Goal: Information Seeking & Learning: Learn about a topic

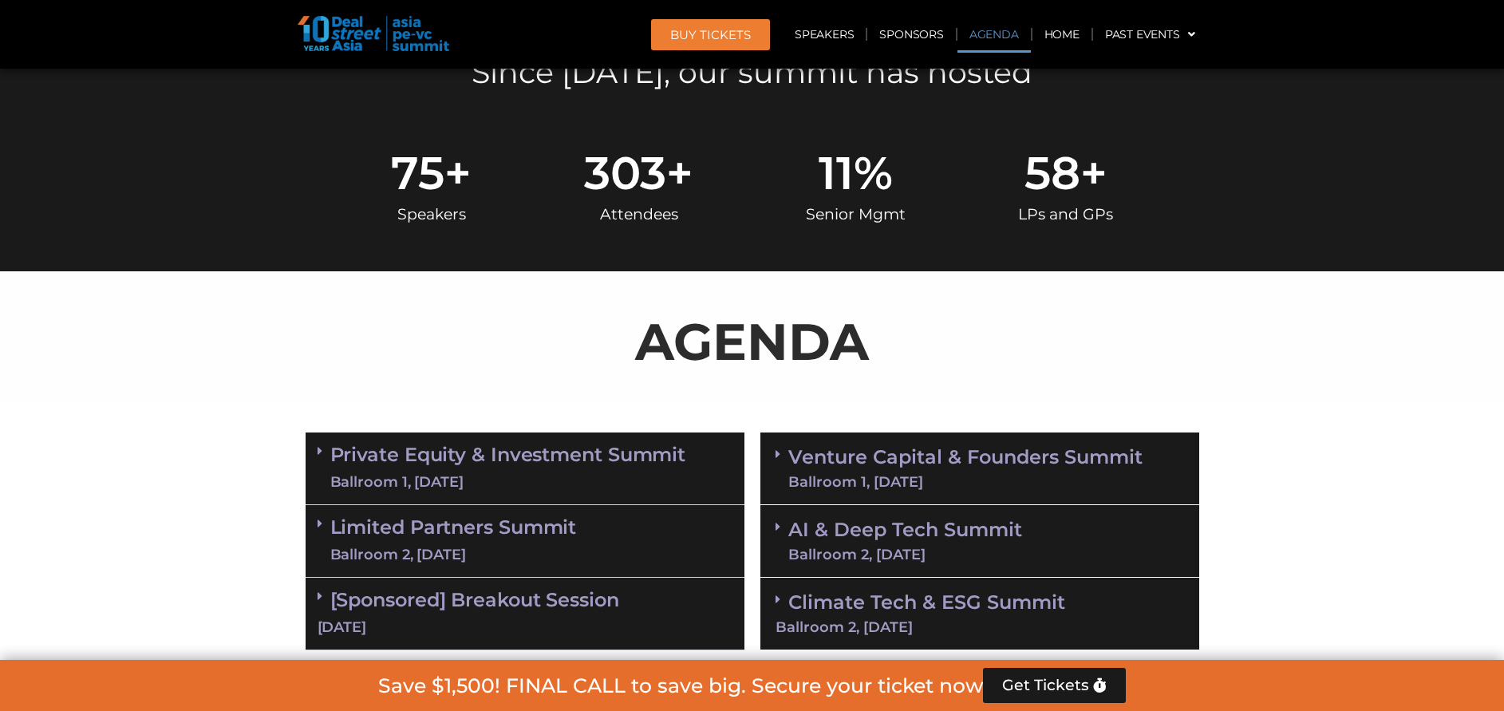
scroll to position [838, 0]
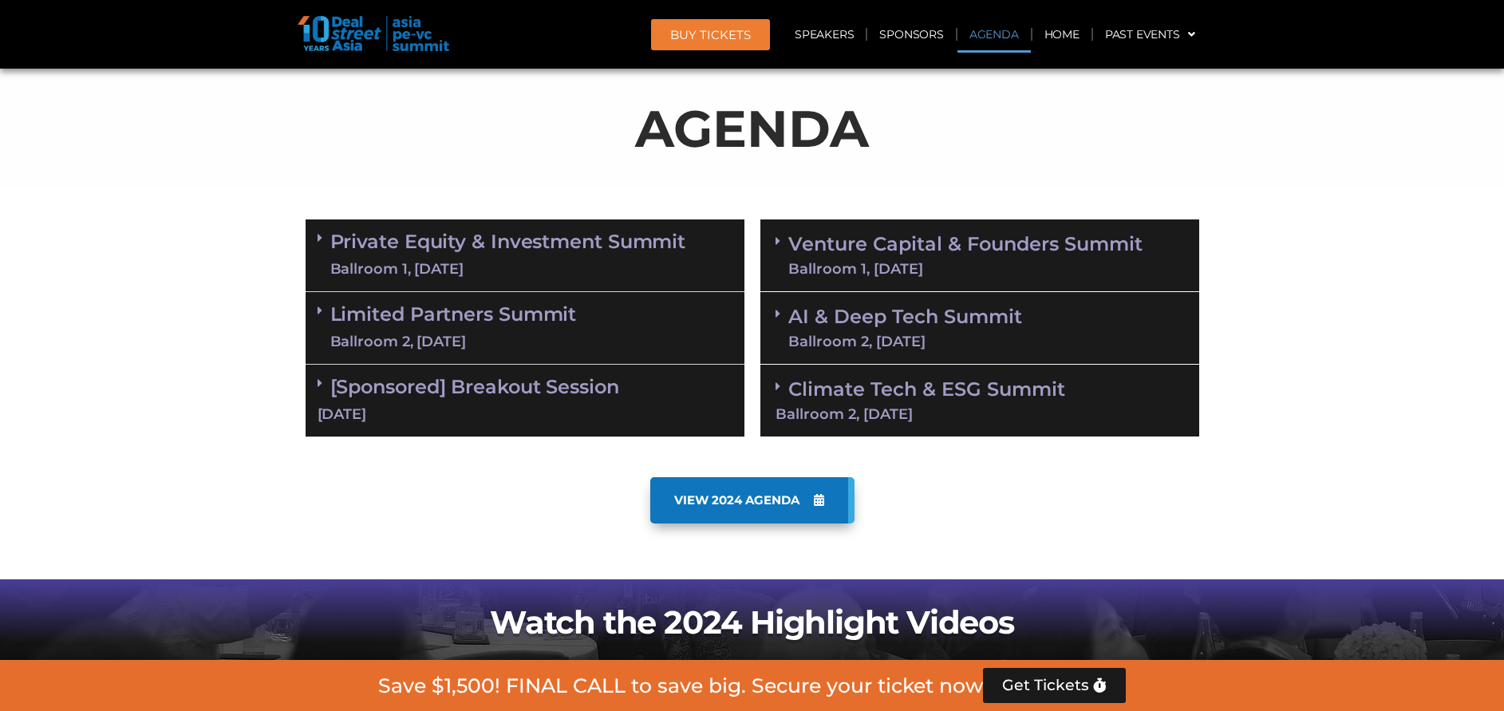
click at [797, 503] on span "VIEW 2024 AGENDA" at bounding box center [736, 500] width 125 height 14
